Goal: Task Accomplishment & Management: Use online tool/utility

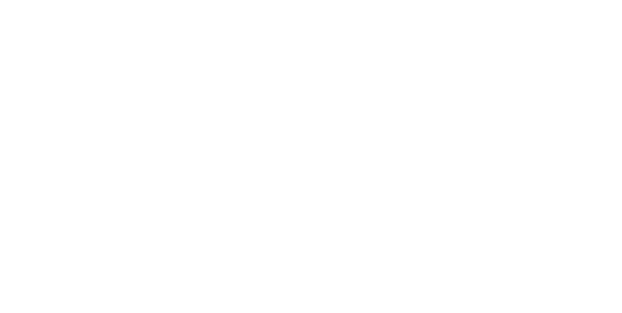
scroll to position [627, 0]
click at [520, 60] on button "Close" at bounding box center [501, 54] width 35 height 16
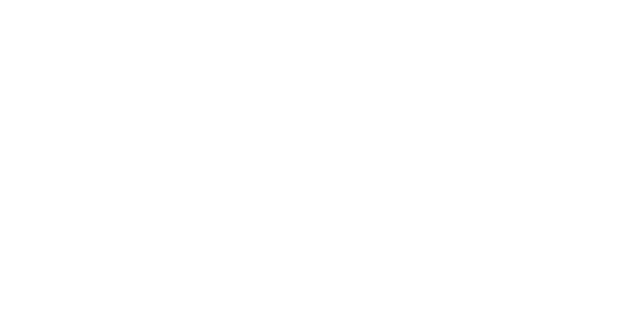
click at [520, 56] on button "Close" at bounding box center [501, 54] width 35 height 16
click at [520, 53] on button "Close" at bounding box center [501, 54] width 35 height 16
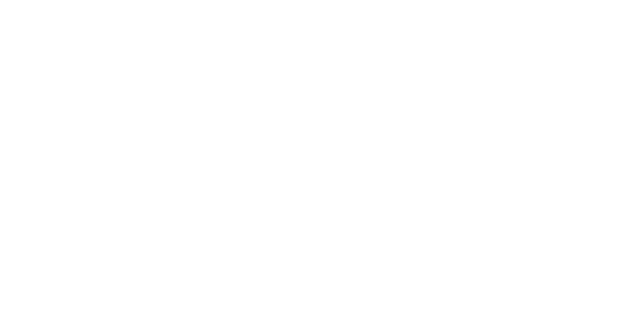
click at [61, 133] on div at bounding box center [53, 133] width 15 height 9
click at [404, 275] on button "button" at bounding box center [398, 274] width 12 height 12
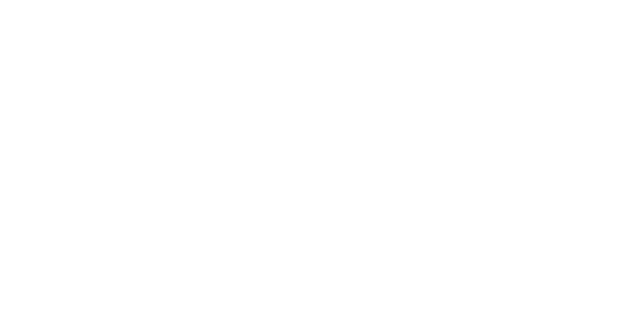
scroll to position [118, 0]
click at [307, 153] on button "Clock On" at bounding box center [280, 154] width 53 height 16
click at [173, 275] on icon at bounding box center [170, 276] width 6 height 6
